Goal: Task Accomplishment & Management: Manage account settings

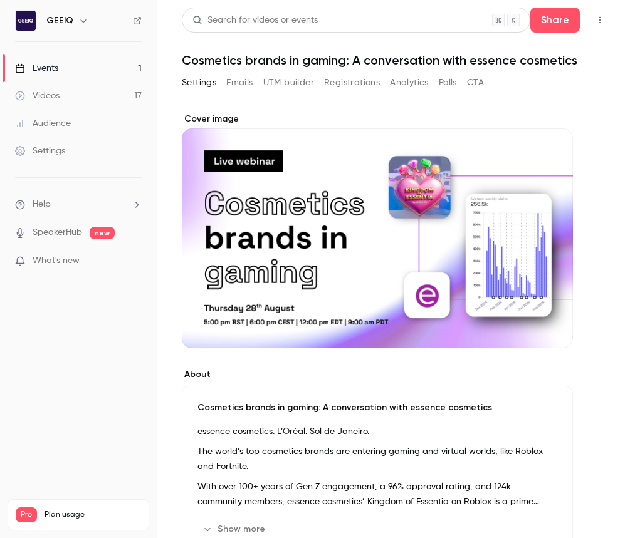
click at [371, 83] on button "Registrations" at bounding box center [352, 83] width 56 height 20
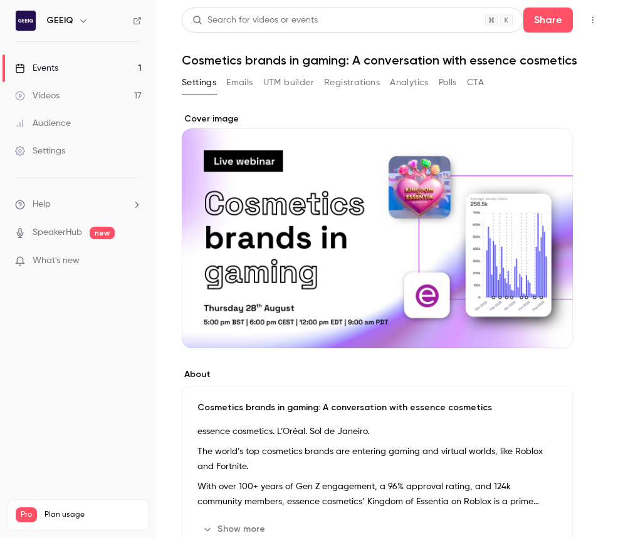
click at [363, 78] on button "Registrations" at bounding box center [352, 83] width 56 height 20
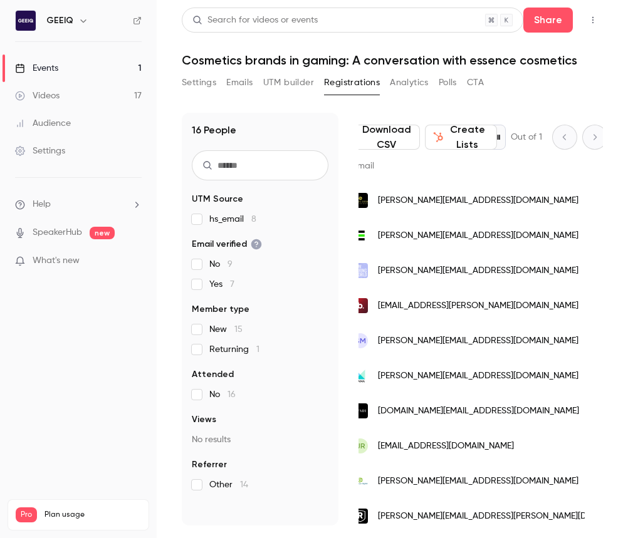
scroll to position [0, 18]
